Goal: Information Seeking & Learning: Learn about a topic

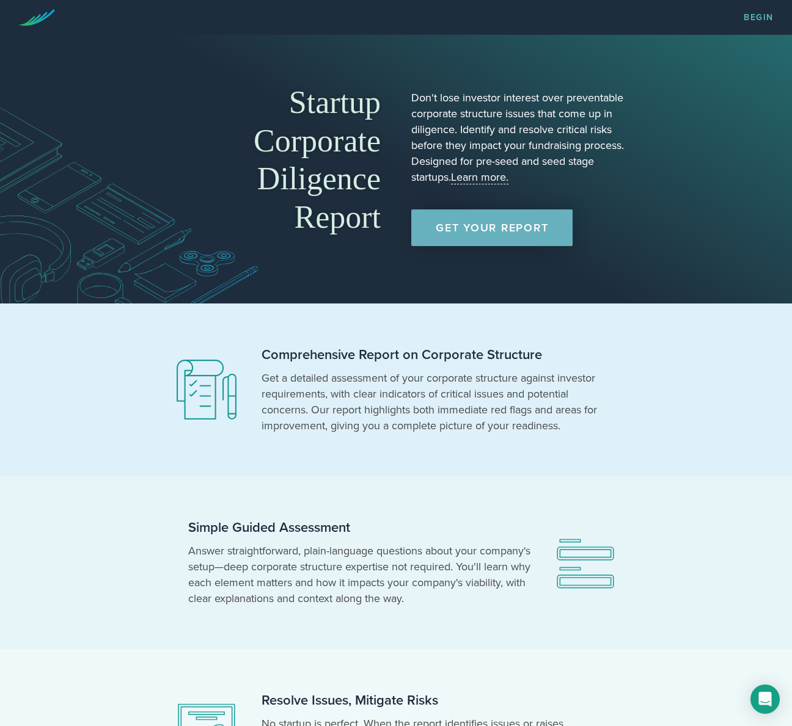
click at [487, 225] on link "Get Your Report" at bounding box center [491, 228] width 161 height 37
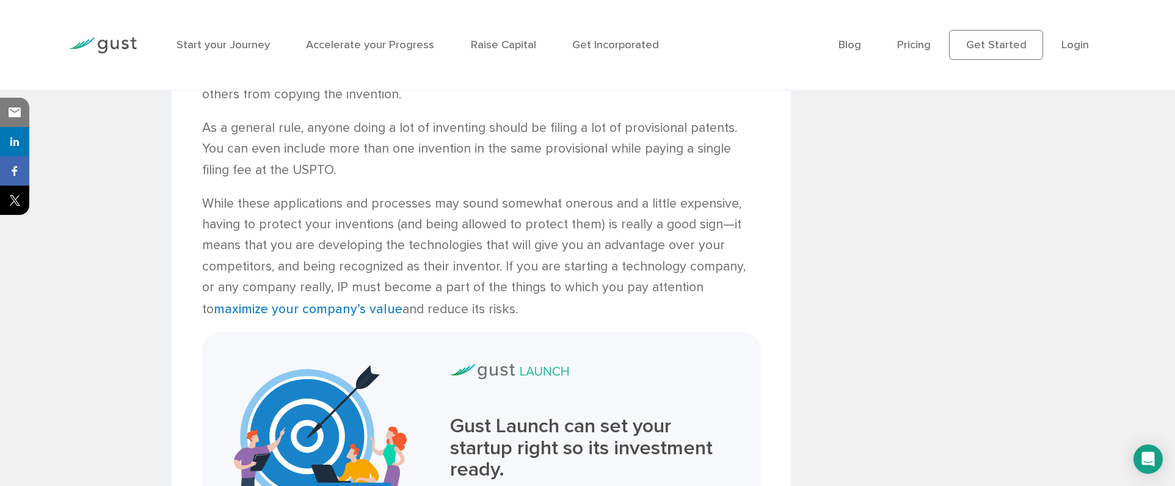
scroll to position [3123, 0]
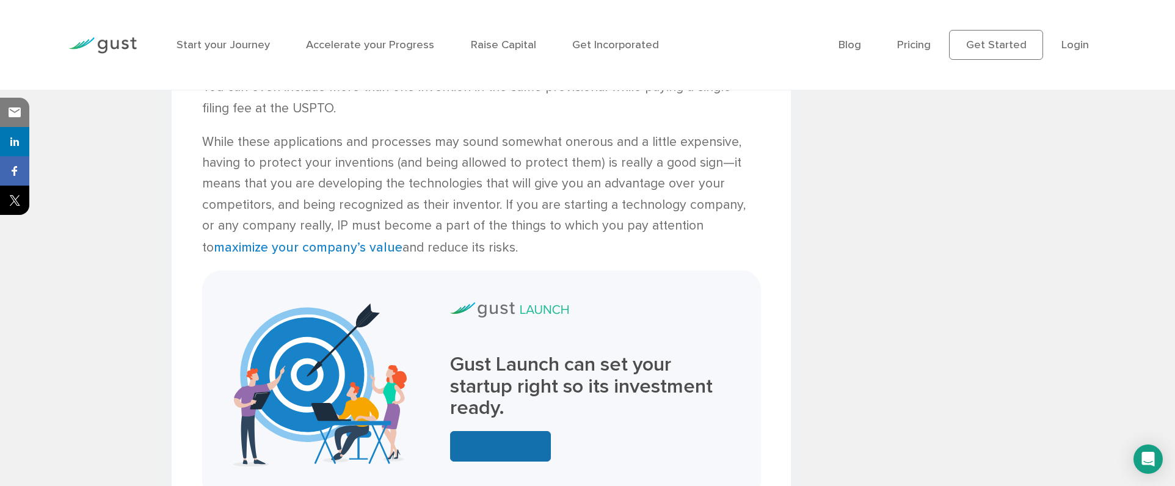
click at [499, 431] on link at bounding box center [500, 446] width 101 height 30
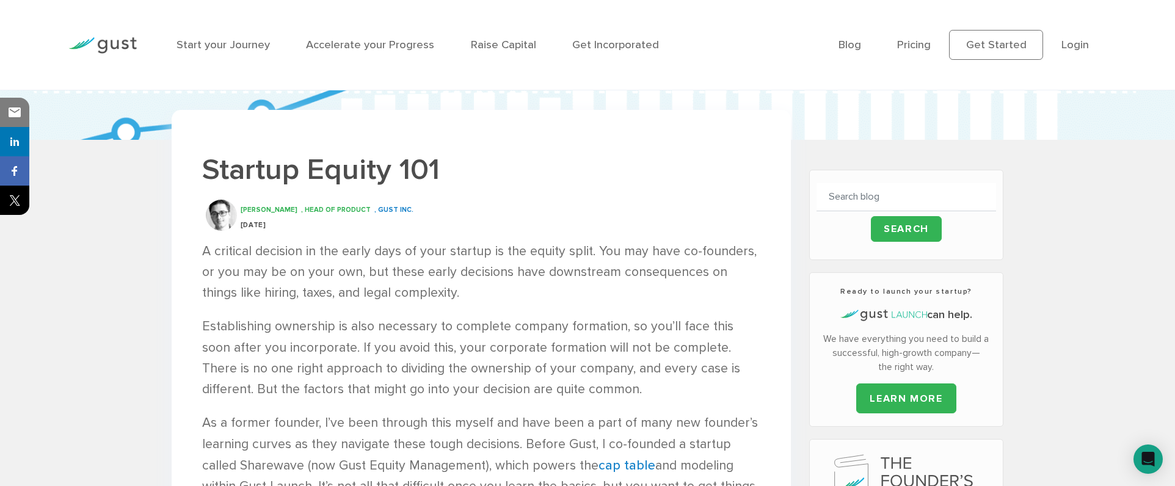
scroll to position [290, 0]
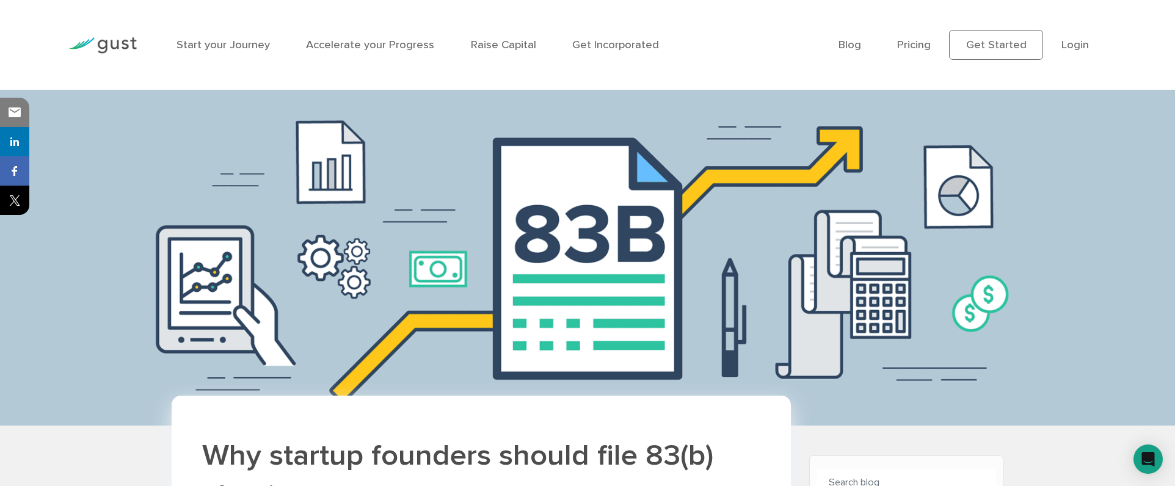
scroll to position [248, 0]
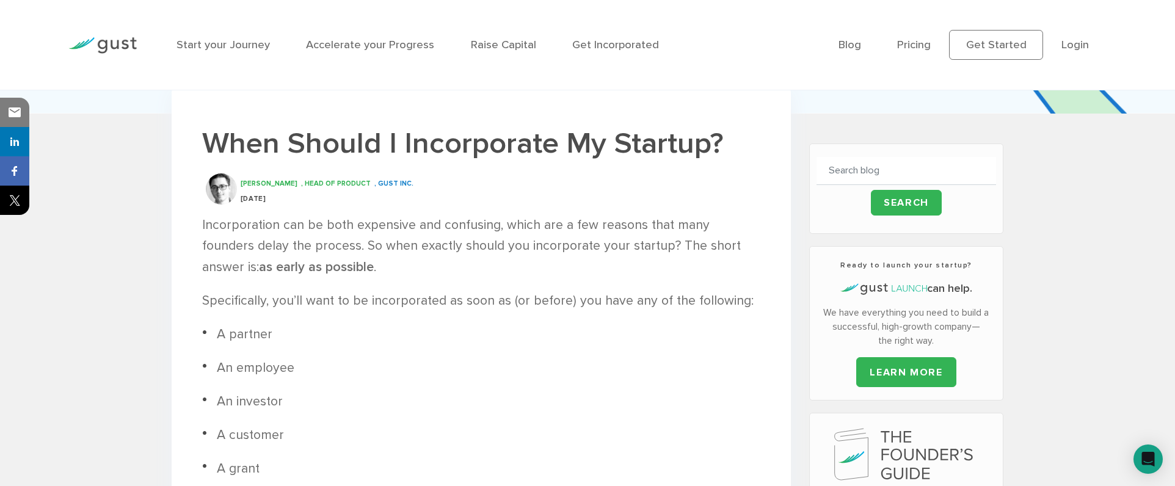
scroll to position [483, 0]
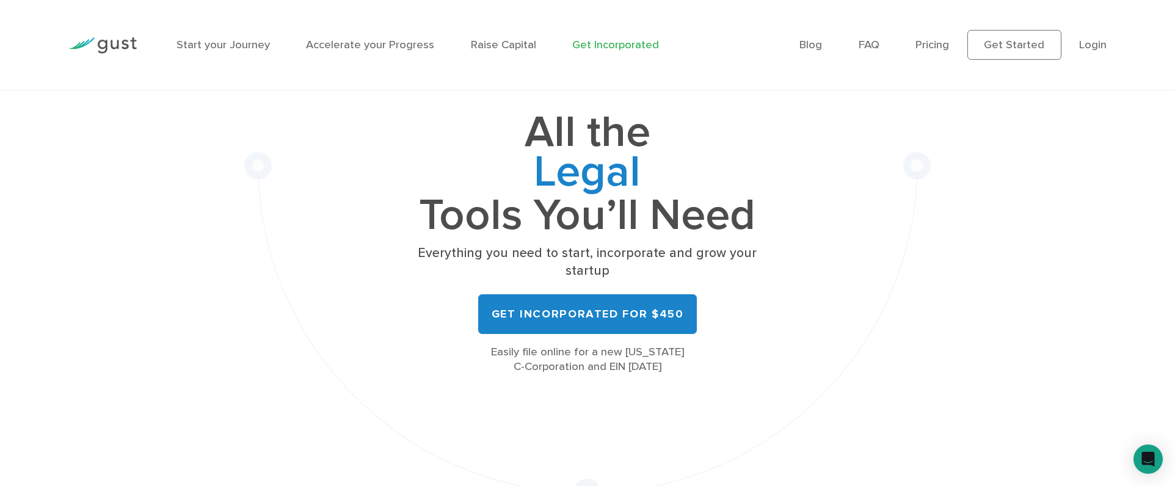
scroll to position [133, 0]
